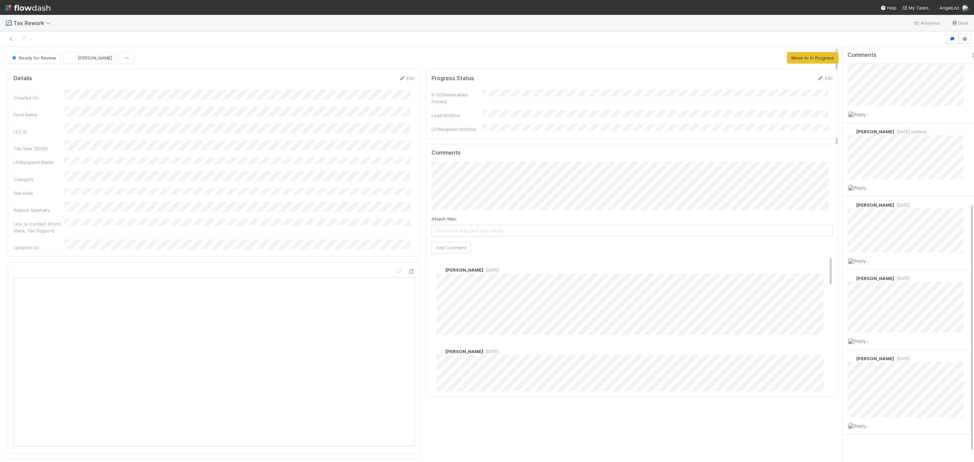
scroll to position [279, 0]
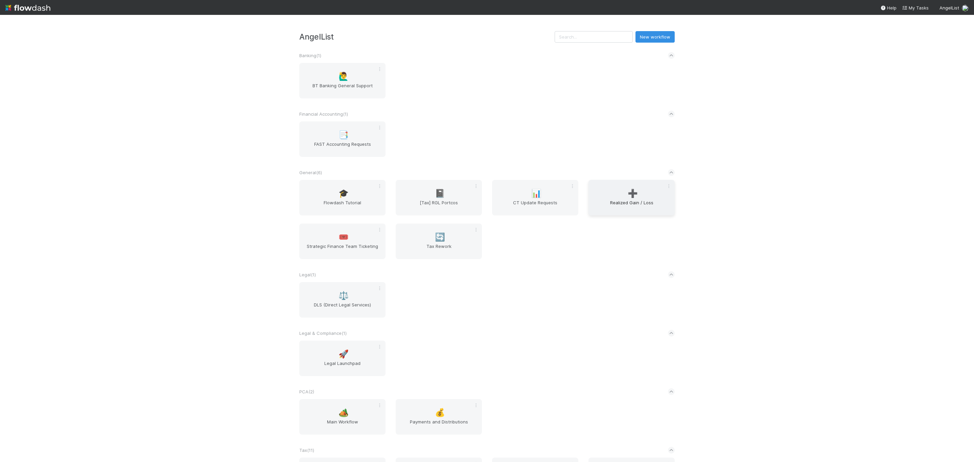
click at [623, 193] on div "➕ Realized Gain / Loss" at bounding box center [631, 198] width 86 height 36
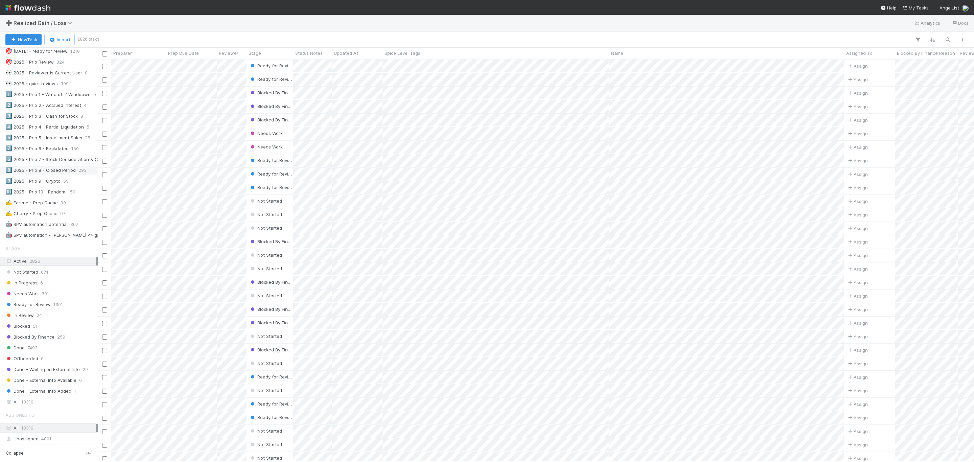
scroll to position [355, 0]
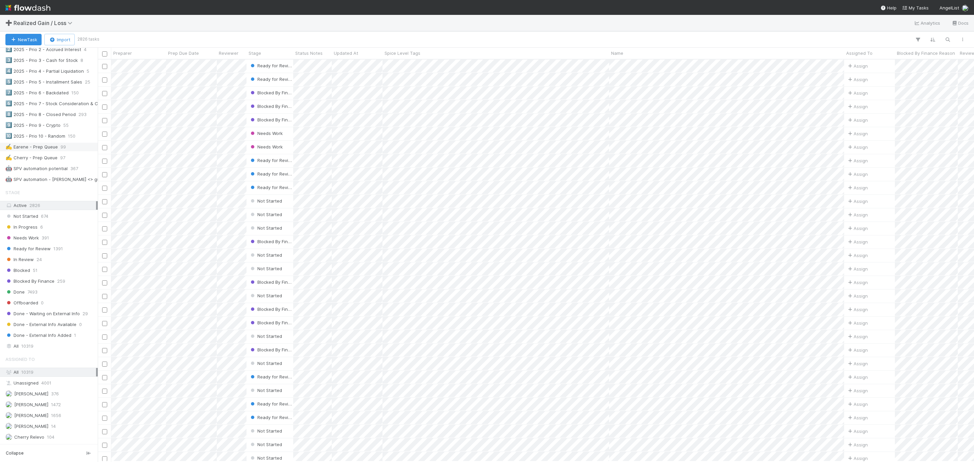
click at [33, 151] on div "✍️ Earene - Prep Queue" at bounding box center [31, 147] width 52 height 8
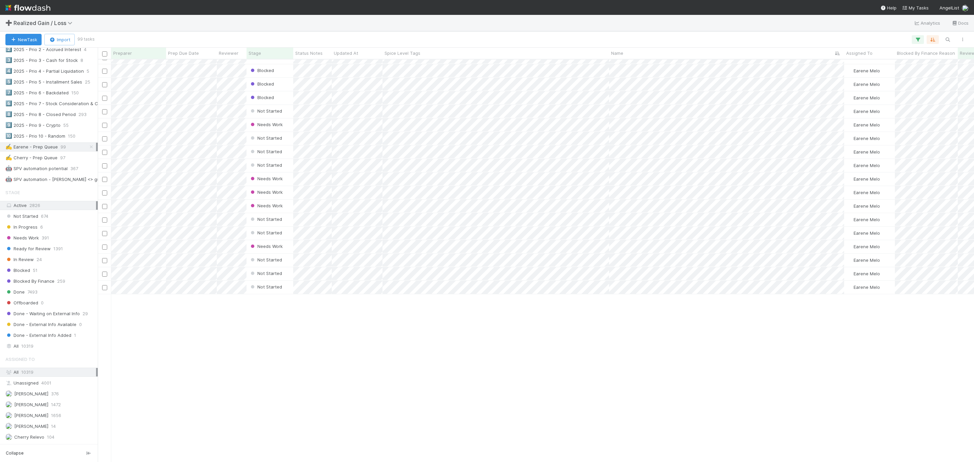
scroll to position [388, 0]
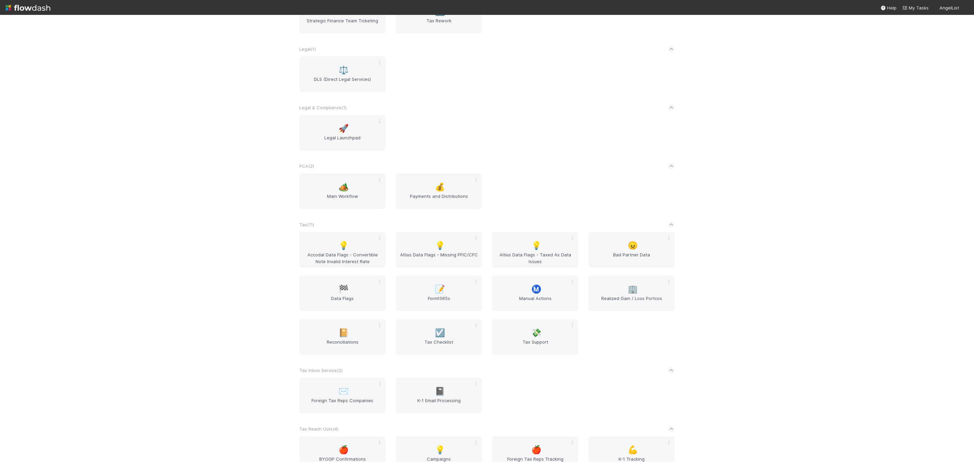
scroll to position [247, 0]
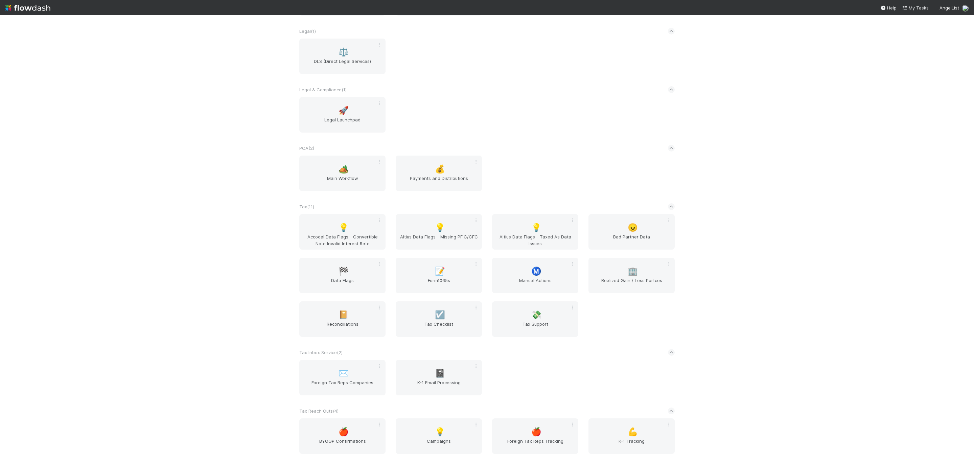
click at [795, 187] on div "AngelList New workflow Banking ( 1 ) 🙋‍♂️ BT Banking General Support Financial …" at bounding box center [487, 238] width 974 height 447
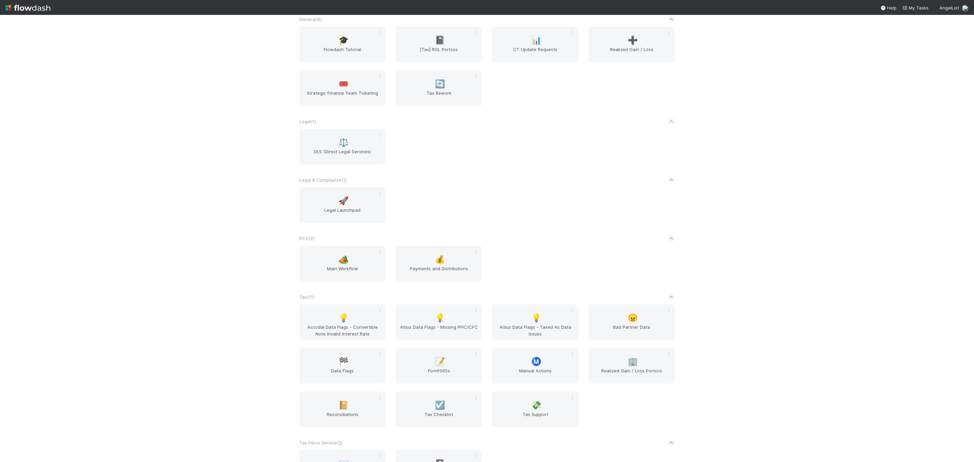
scroll to position [0, 0]
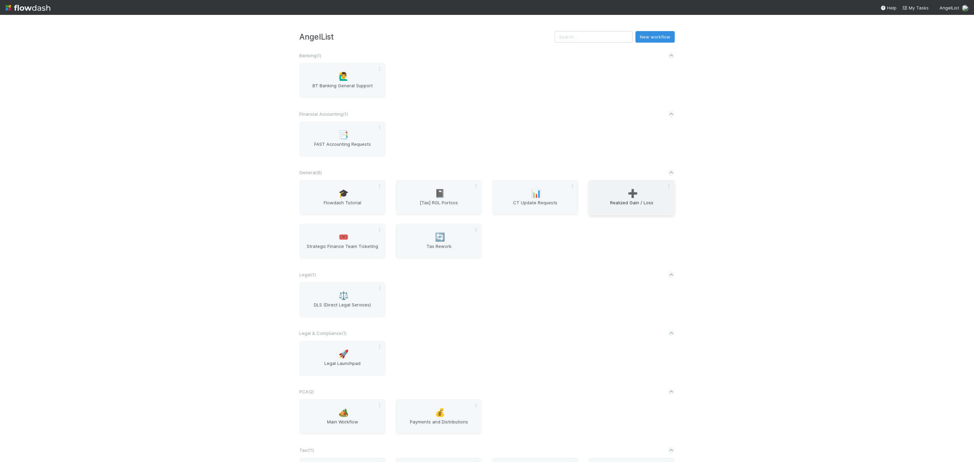
click at [621, 204] on span "Realized Gain / Loss" at bounding box center [631, 206] width 81 height 14
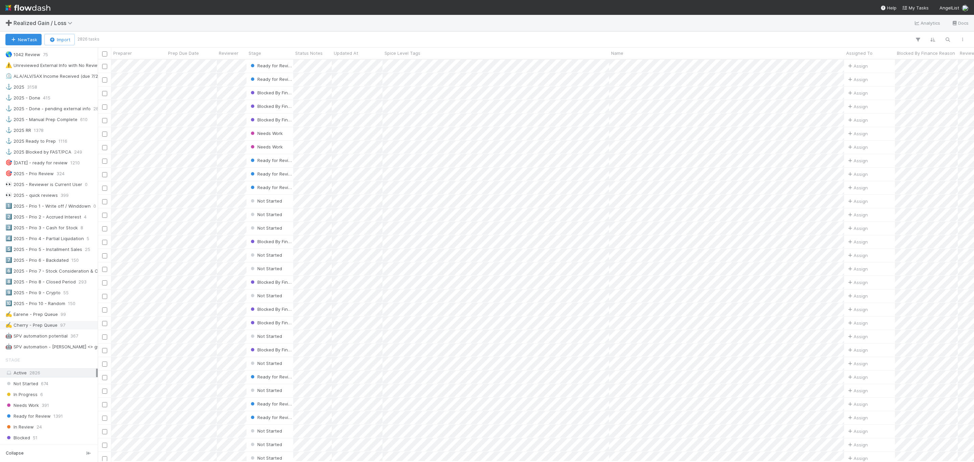
scroll to position [203, 0]
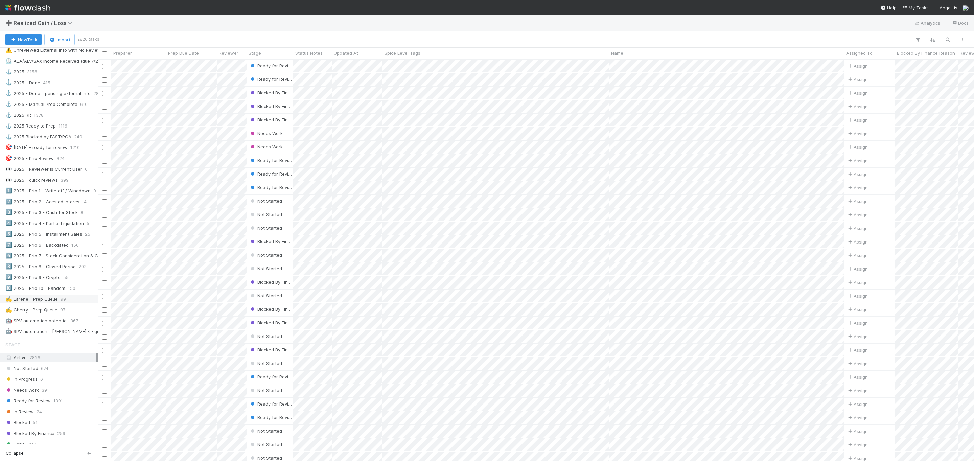
click at [46, 303] on div "✍️ Earene - Prep Queue" at bounding box center [31, 299] width 52 height 8
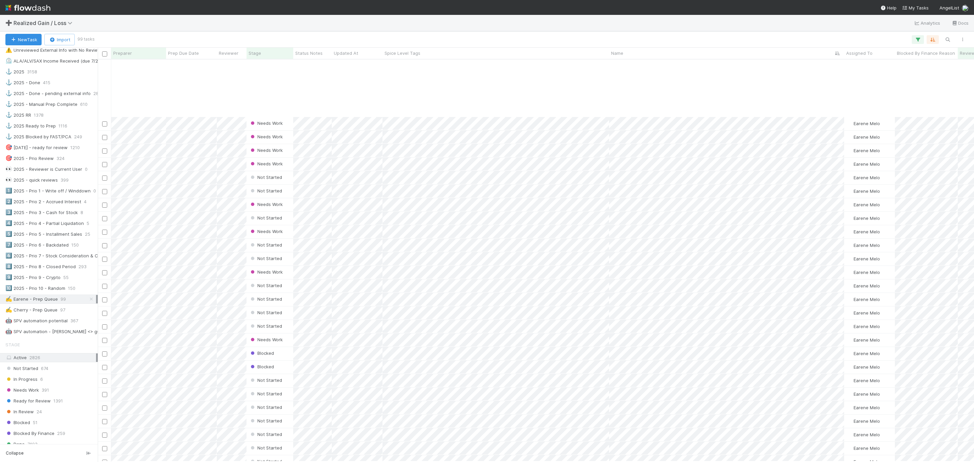
scroll to position [946, 0]
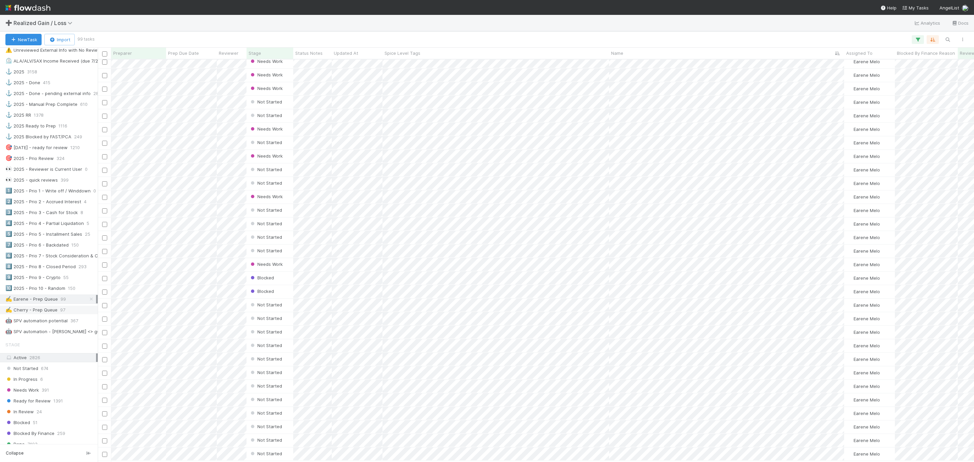
click at [43, 314] on div "✍️ Cherry - Prep Queue" at bounding box center [31, 310] width 52 height 8
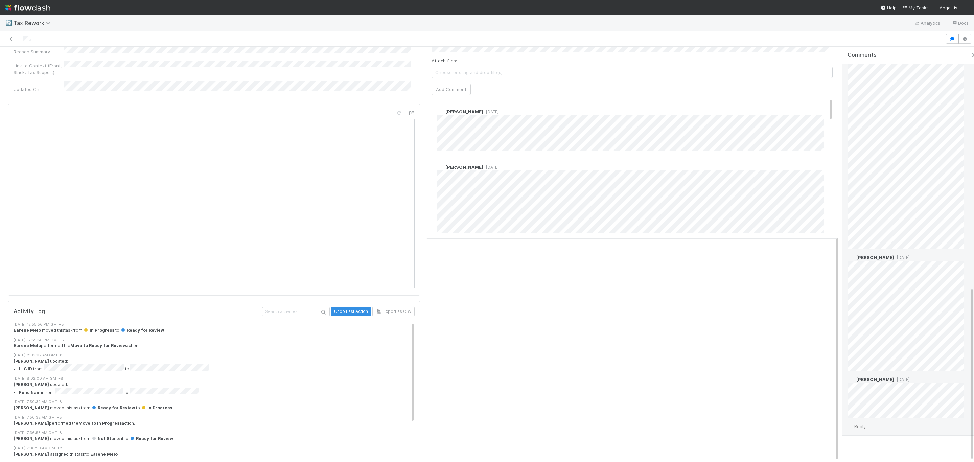
scroll to position [575, 0]
click at [631, 377] on div "Progress Status Edit K-1s/Deliverables Posted Lead Notified LP/Recipient Notifi…" at bounding box center [632, 189] width 418 height 563
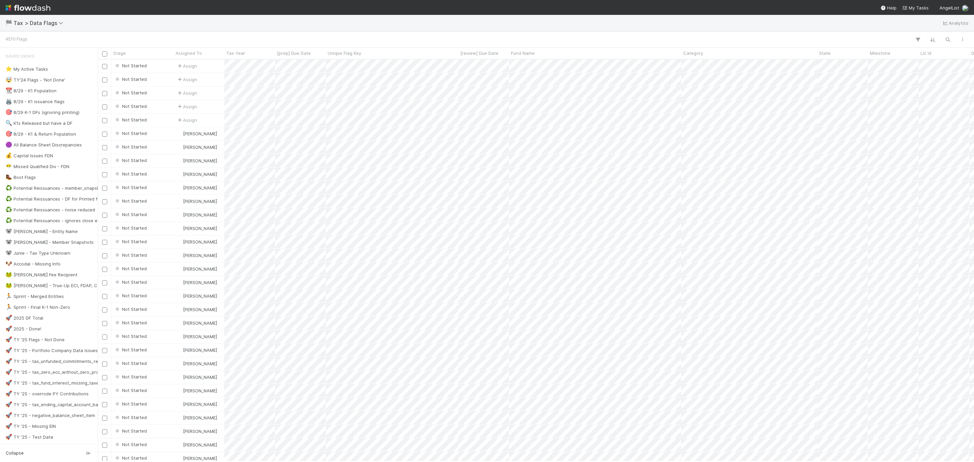
scroll to position [394, 869]
